Goal: Use online tool/utility: Utilize a website feature to perform a specific function

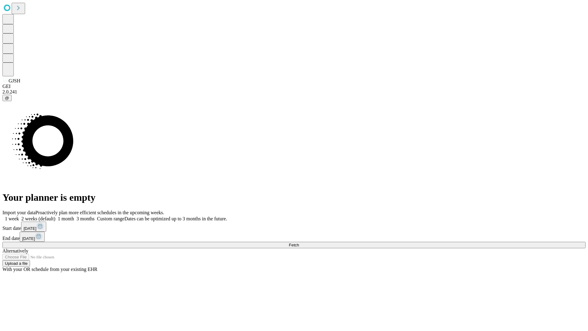
click at [299, 243] on span "Fetch" at bounding box center [294, 245] width 10 height 5
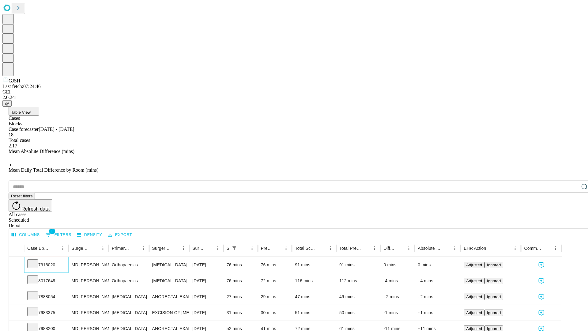
click at [36, 260] on icon at bounding box center [33, 263] width 6 height 6
